Goal: Transaction & Acquisition: Purchase product/service

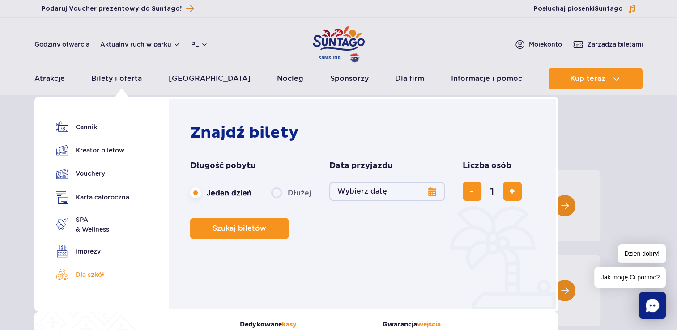
click at [94, 272] on link "Dla szkół" at bounding box center [92, 274] width 73 height 13
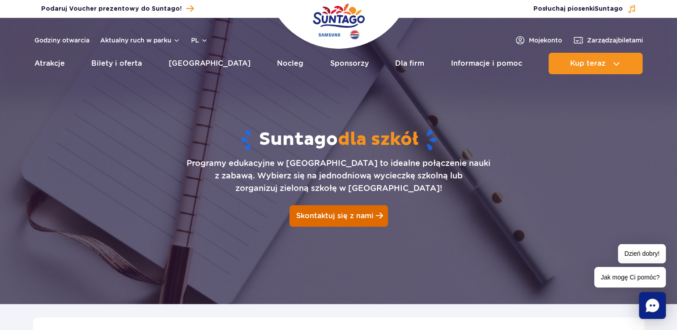
click at [339, 215] on span "Skontaktuj się z nami" at bounding box center [334, 216] width 77 height 8
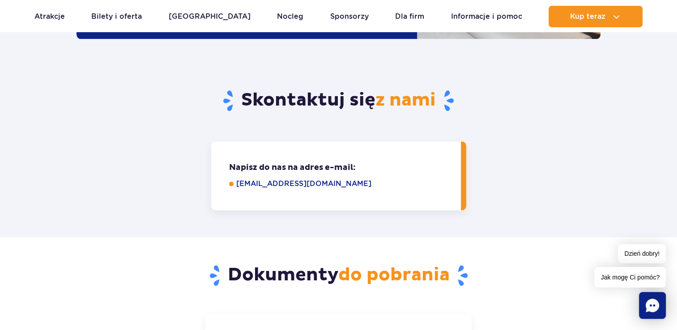
scroll to position [1252, 0]
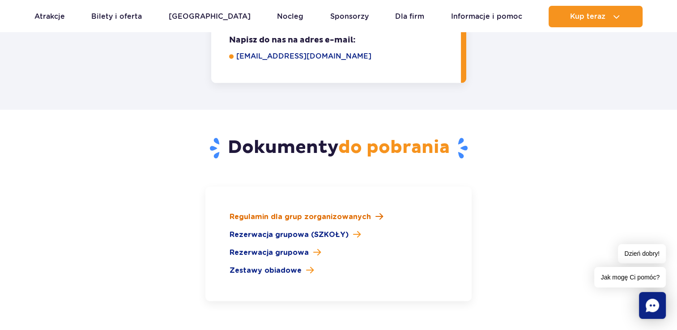
click at [375, 212] on span at bounding box center [379, 216] width 8 height 8
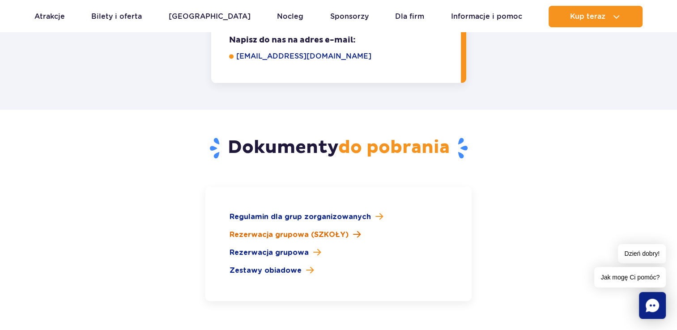
click at [286, 229] on span "Rezerwacja grupowa (SZKOŁY)" at bounding box center [288, 234] width 119 height 11
click at [313, 248] on span at bounding box center [317, 252] width 8 height 8
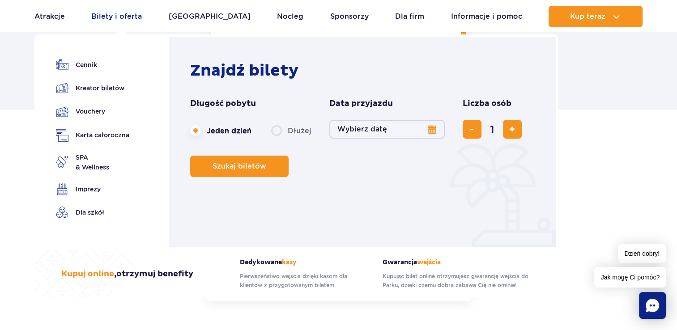
click at [118, 18] on link "Bilety i oferta" at bounding box center [116, 16] width 51 height 21
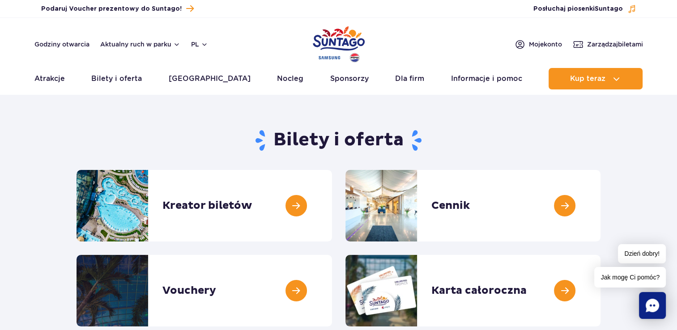
drag, startPoint x: 676, startPoint y: 59, endPoint x: 680, endPoint y: 60, distance: 4.7
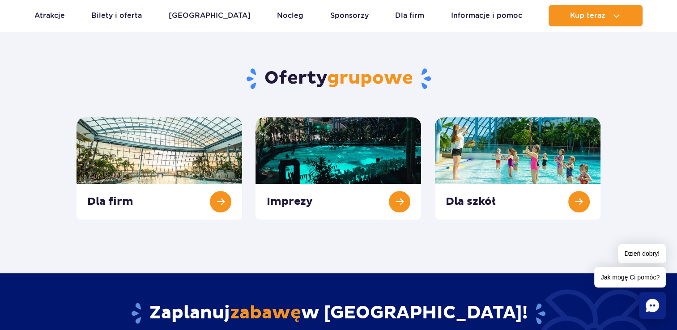
scroll to position [317, 0]
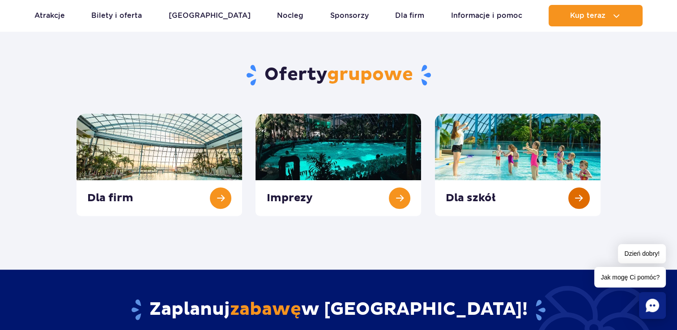
click at [548, 137] on link at bounding box center [517, 165] width 165 height 102
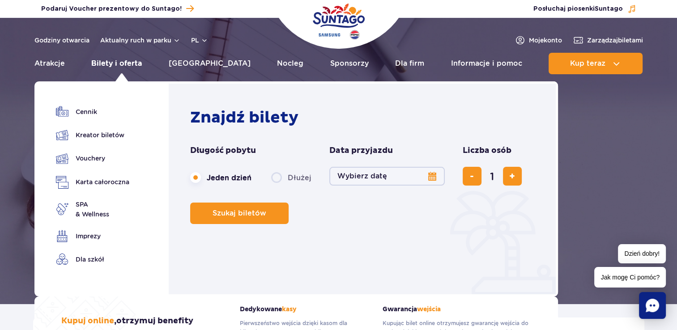
click at [132, 63] on link "Bilety i oferta" at bounding box center [116, 63] width 51 height 21
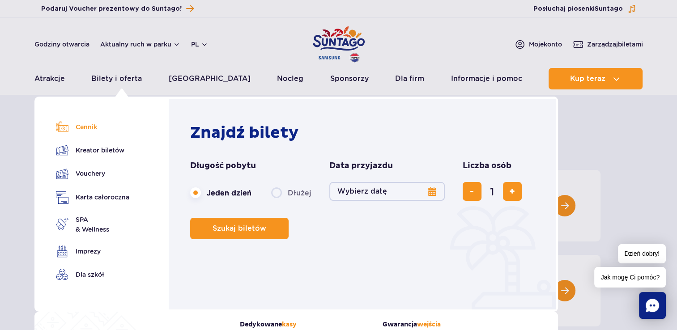
click at [88, 126] on link "Cennik" at bounding box center [92, 127] width 73 height 13
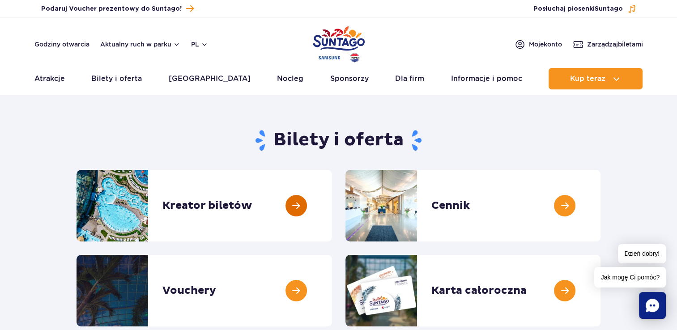
click at [332, 203] on link at bounding box center [332, 206] width 0 height 72
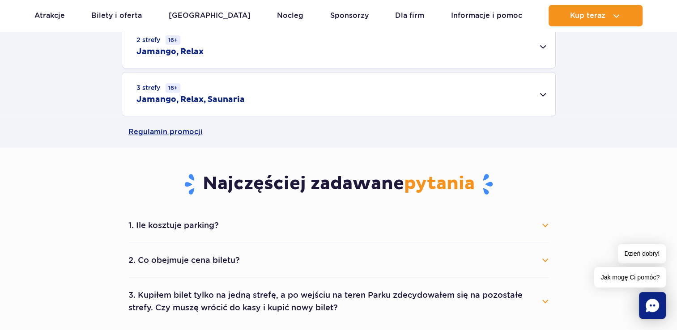
scroll to position [358, 0]
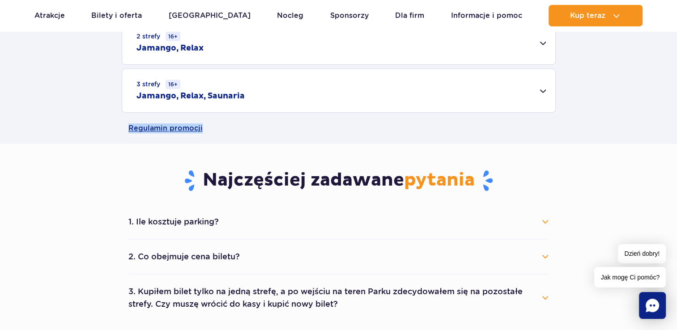
drag, startPoint x: 673, startPoint y: 121, endPoint x: 673, endPoint y: 114, distance: 6.3
click at [673, 114] on div "Regulamin promocji" at bounding box center [338, 128] width 677 height 31
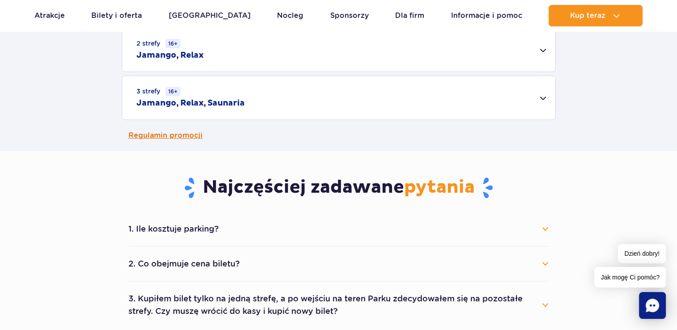
click at [192, 137] on link "Regulamin promocji" at bounding box center [338, 135] width 420 height 31
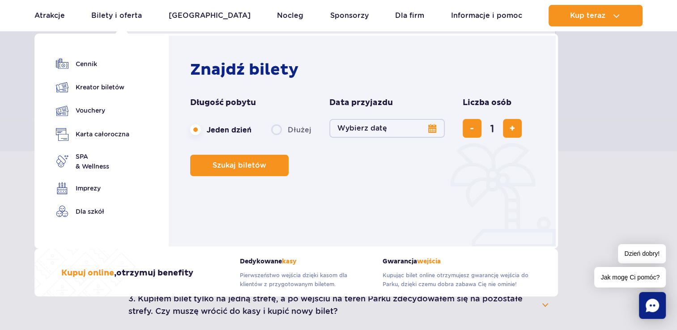
click at [431, 128] on button "Wybierz datę" at bounding box center [386, 128] width 115 height 19
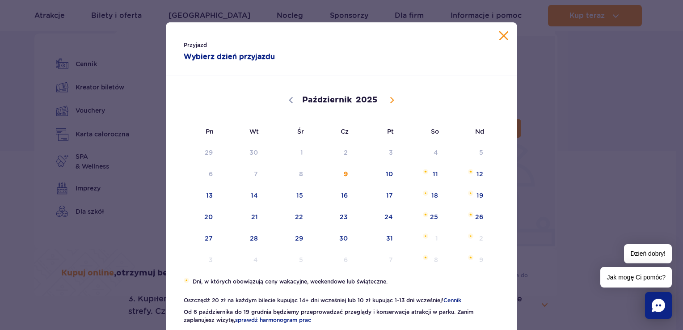
click at [386, 105] on span at bounding box center [392, 100] width 15 height 15
select select "11"
drag, startPoint x: 386, startPoint y: 105, endPoint x: 434, endPoint y: 153, distance: 68.3
click at [434, 153] on span "6" at bounding box center [422, 152] width 45 height 21
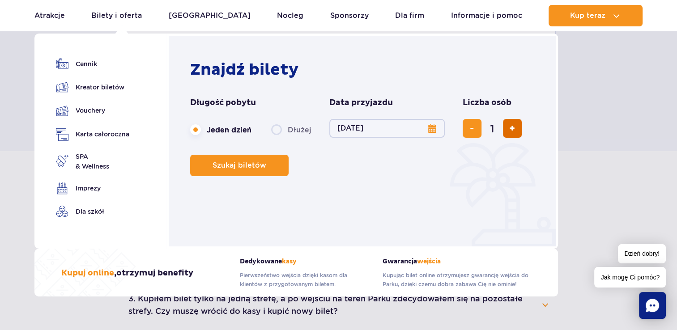
click at [503, 132] on button "dodaj bilet" at bounding box center [512, 128] width 19 height 19
type input "3"
click at [249, 161] on span "Szukaj biletów" at bounding box center [236, 165] width 54 height 8
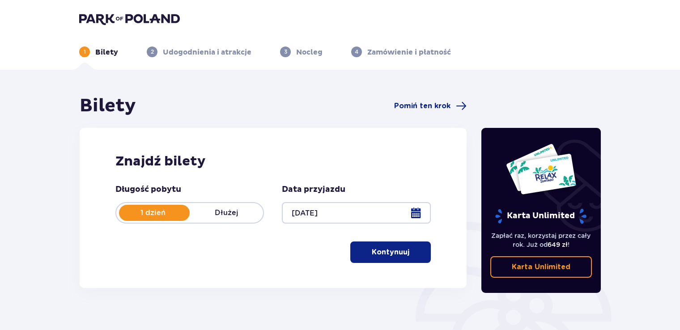
scroll to position [67, 0]
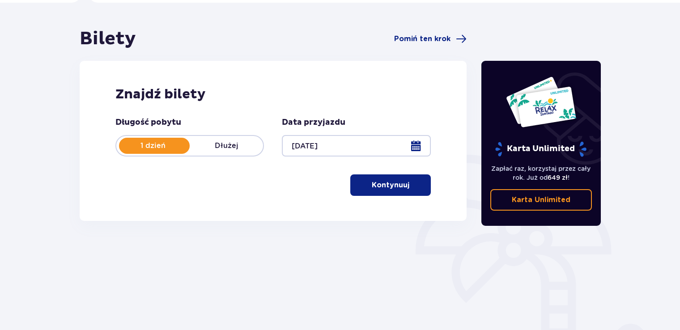
click at [395, 181] on p "Kontynuuj" at bounding box center [391, 185] width 38 height 10
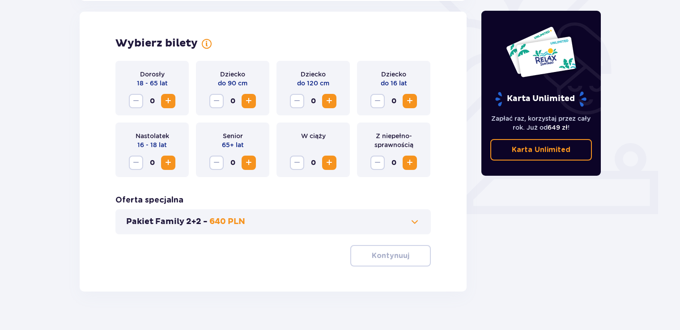
scroll to position [249, 0]
click at [412, 100] on span "Zwiększ" at bounding box center [409, 100] width 11 height 11
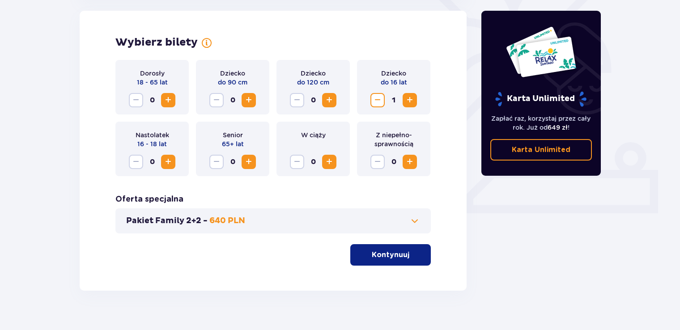
click at [462, 197] on div "Wybierz bilety Dorosły 18 - 65 lat 0 Dziecko do 90 cm 0 Dziecko do 120 cm 0 Dzi…" at bounding box center [273, 151] width 387 height 280
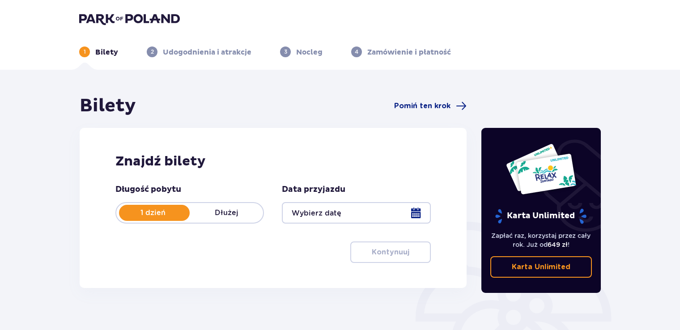
click at [237, 221] on div "1 dzień Dłużej" at bounding box center [189, 212] width 148 height 21
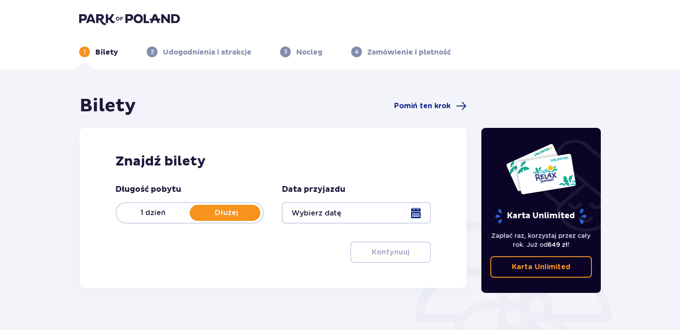
click at [159, 207] on div "1 dzień Dłużej" at bounding box center [189, 212] width 148 height 21
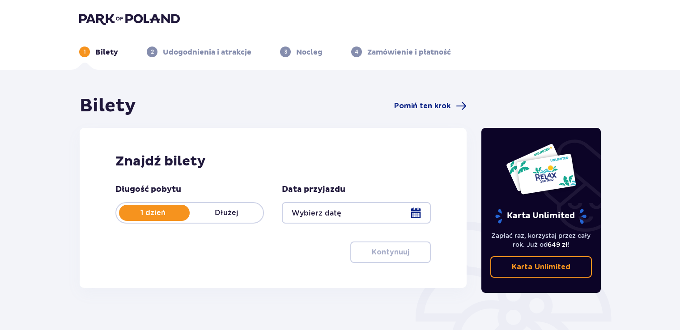
click at [423, 210] on div at bounding box center [356, 212] width 148 height 21
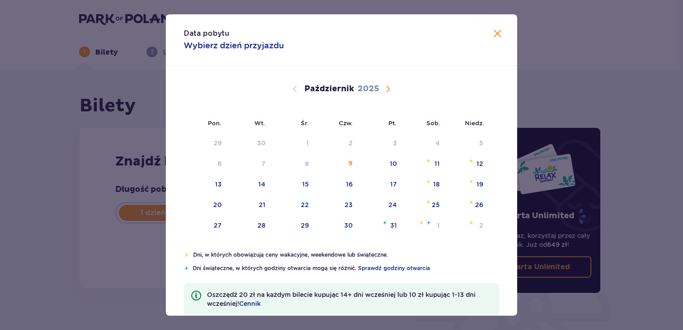
click at [383, 91] on button "Następny miesiąc" at bounding box center [388, 89] width 11 height 11
click at [388, 90] on span "Następny miesiąc" at bounding box center [388, 89] width 11 height 11
click at [388, 88] on span "Następny miesiąc" at bounding box center [388, 89] width 11 height 11
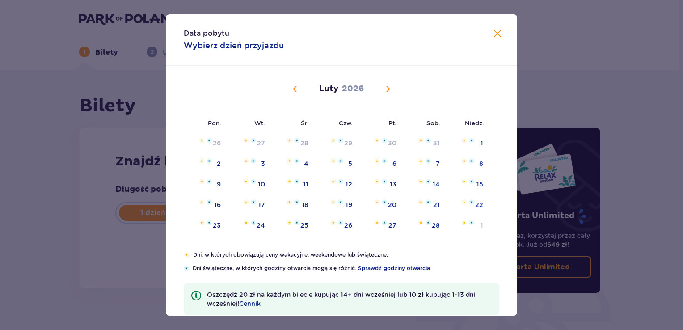
click at [295, 93] on span "Poprzedni miesiąc" at bounding box center [295, 89] width 11 height 11
click at [292, 86] on span "Poprzedni miesiąc" at bounding box center [295, 89] width 11 height 11
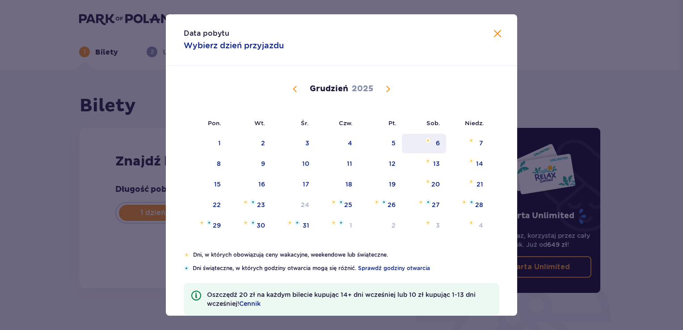
click at [437, 137] on div "6" at bounding box center [424, 144] width 44 height 20
type input "[DATE]"
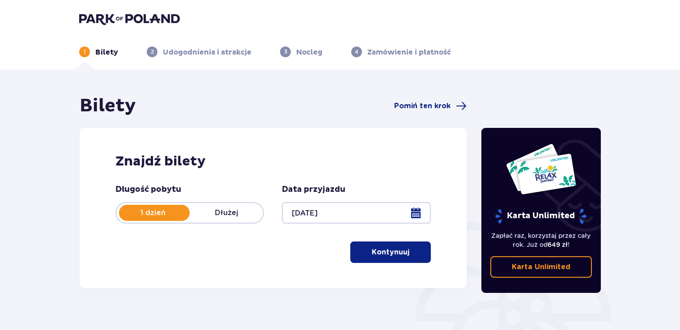
click at [394, 253] on p "Kontynuuj" at bounding box center [391, 252] width 38 height 10
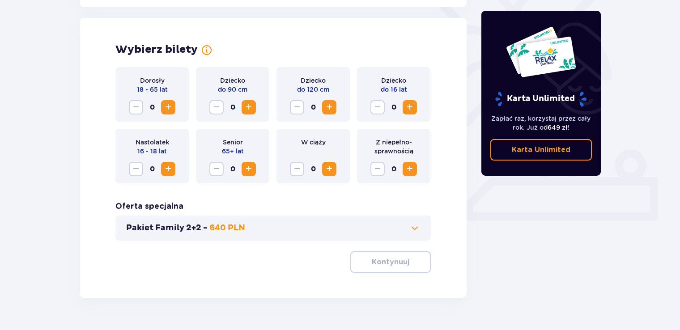
scroll to position [249, 0]
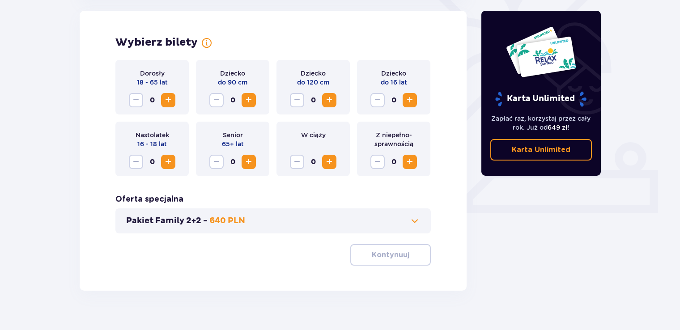
click at [410, 100] on span "Zwiększ" at bounding box center [409, 100] width 11 height 11
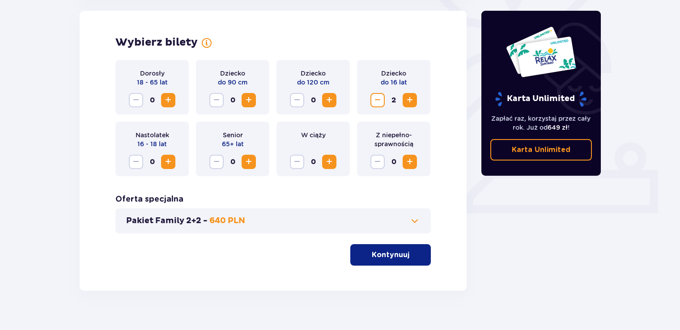
click at [410, 100] on span "Zwiększ" at bounding box center [409, 100] width 11 height 11
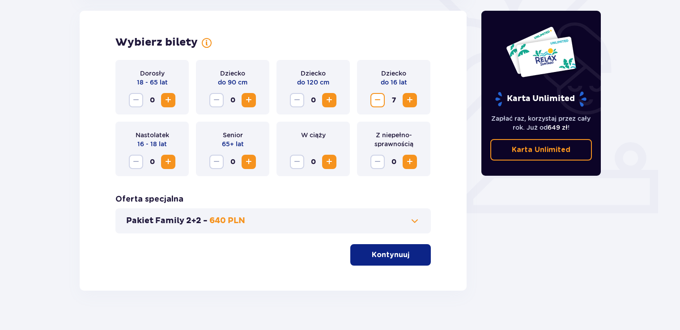
click at [396, 250] on p "Kontynuuj" at bounding box center [391, 255] width 38 height 10
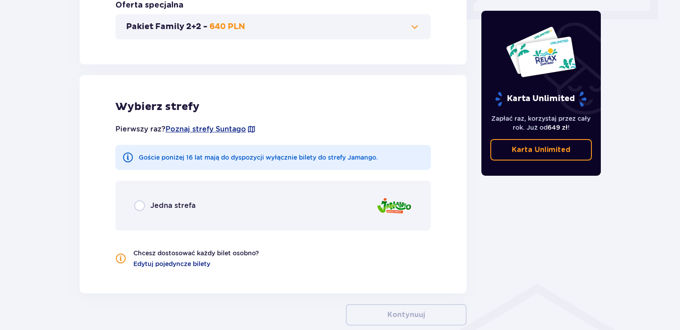
scroll to position [492, 0]
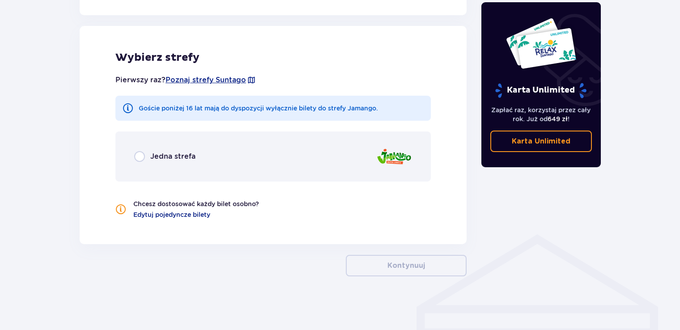
click at [140, 158] on input "radio" at bounding box center [139, 156] width 11 height 11
radio input "true"
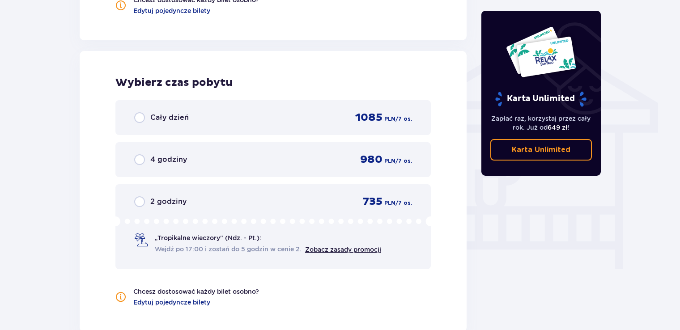
scroll to position [725, 0]
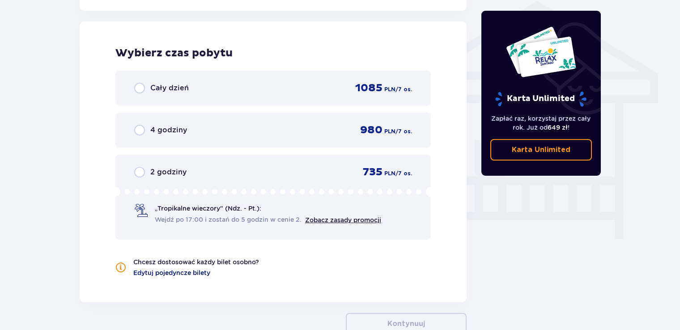
click at [182, 273] on span "Edytuj pojedyncze bilety" at bounding box center [171, 272] width 77 height 9
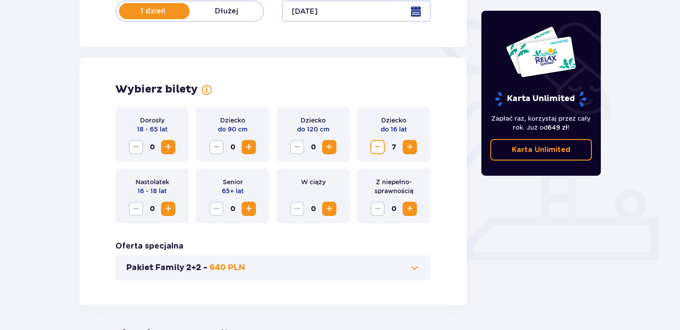
scroll to position [0, 0]
